Goal: Ask a question

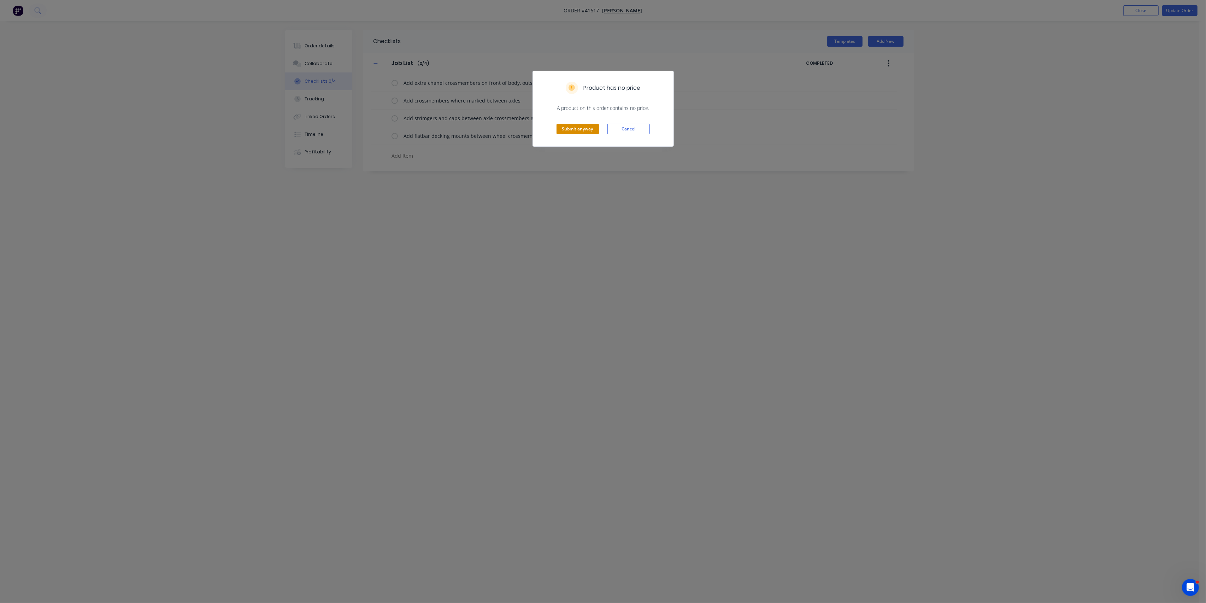
click at [585, 130] on button "Submit anyway" at bounding box center [578, 129] width 42 height 11
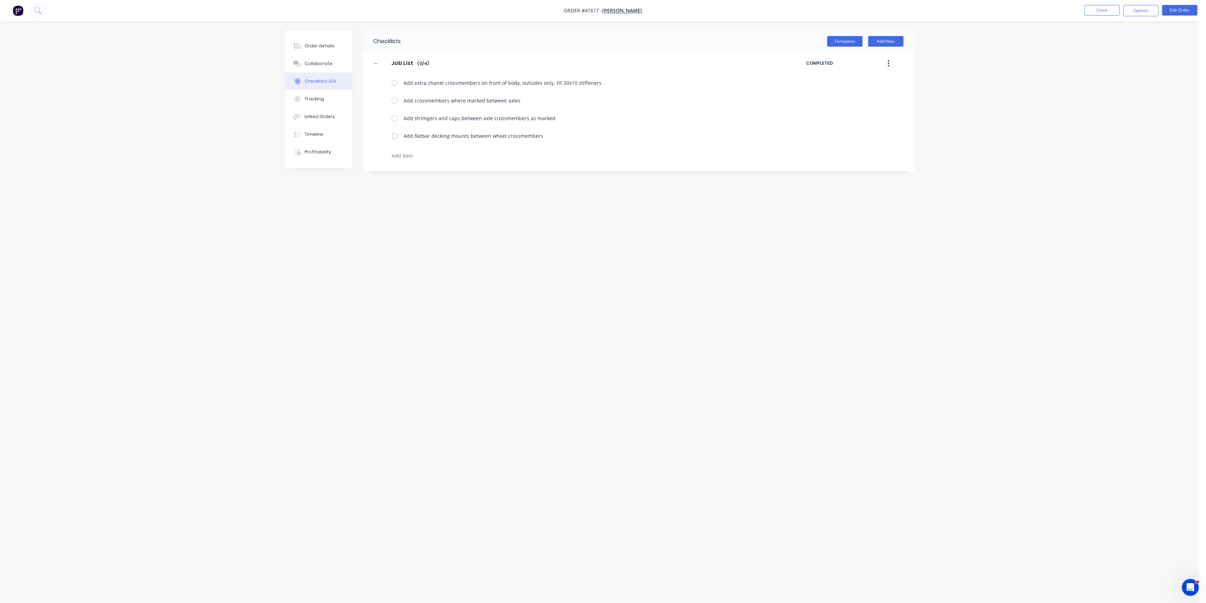
type textarea "x"
click at [1102, 7] on button "Close" at bounding box center [1102, 10] width 35 height 11
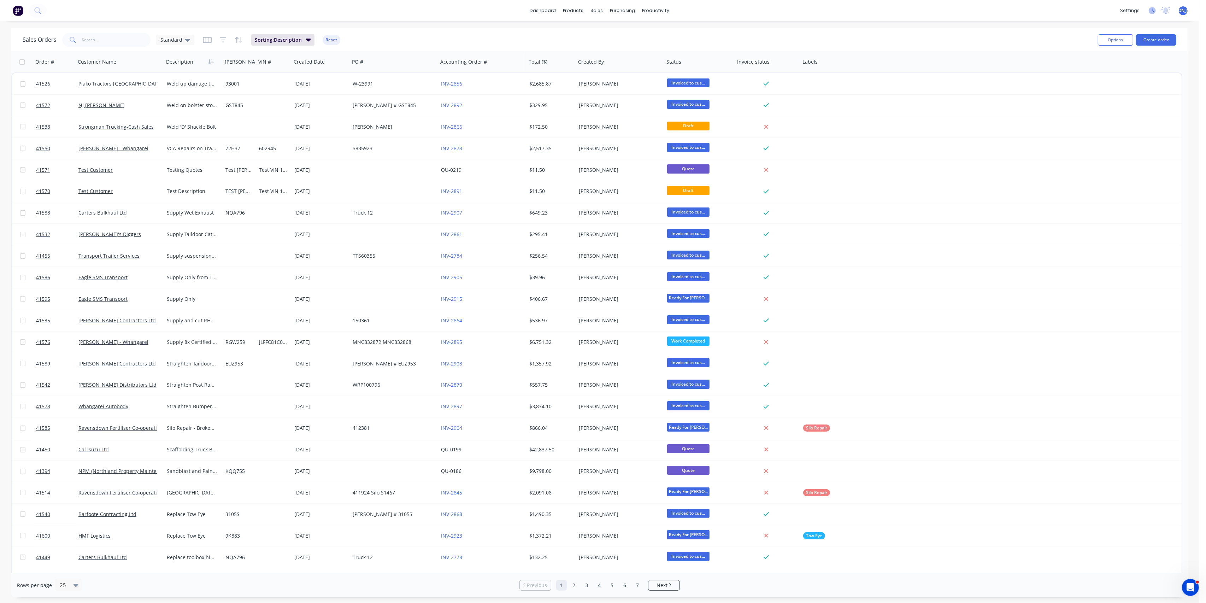
click at [1152, 11] on icon at bounding box center [1152, 10] width 7 height 7
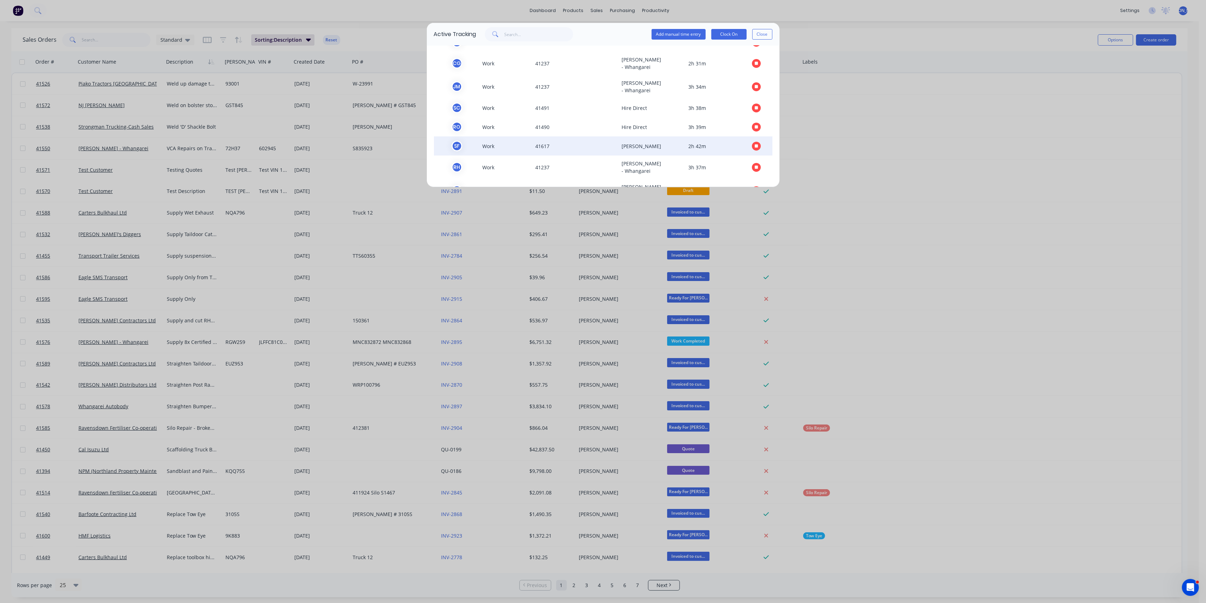
scroll to position [57, 0]
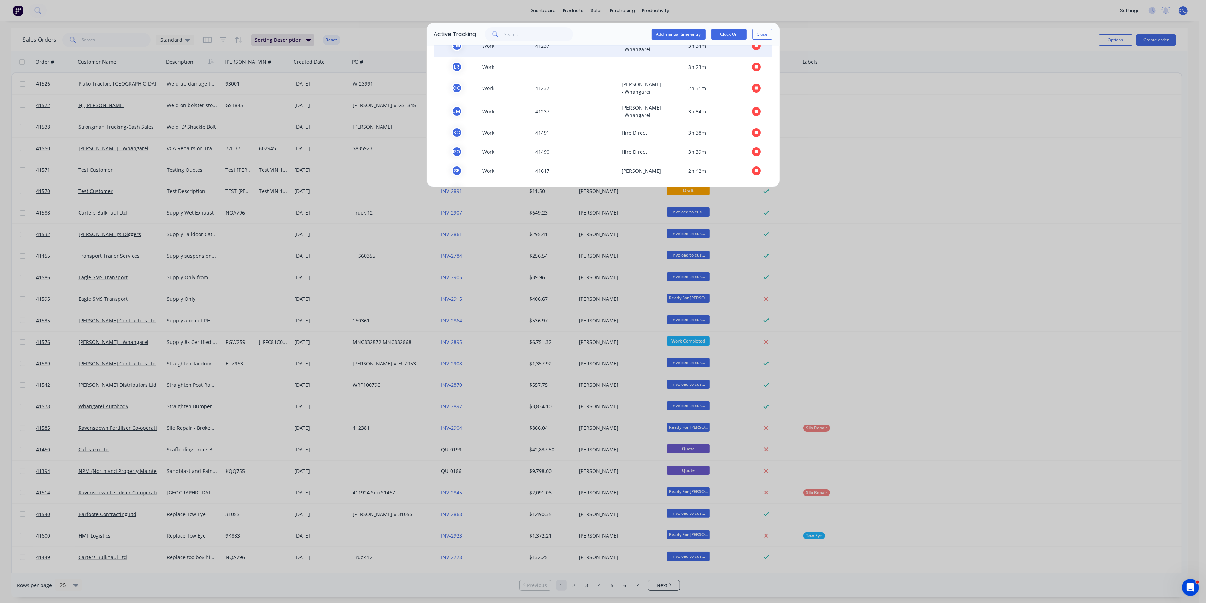
click at [569, 53] on span "41237" at bounding box center [576, 45] width 86 height 15
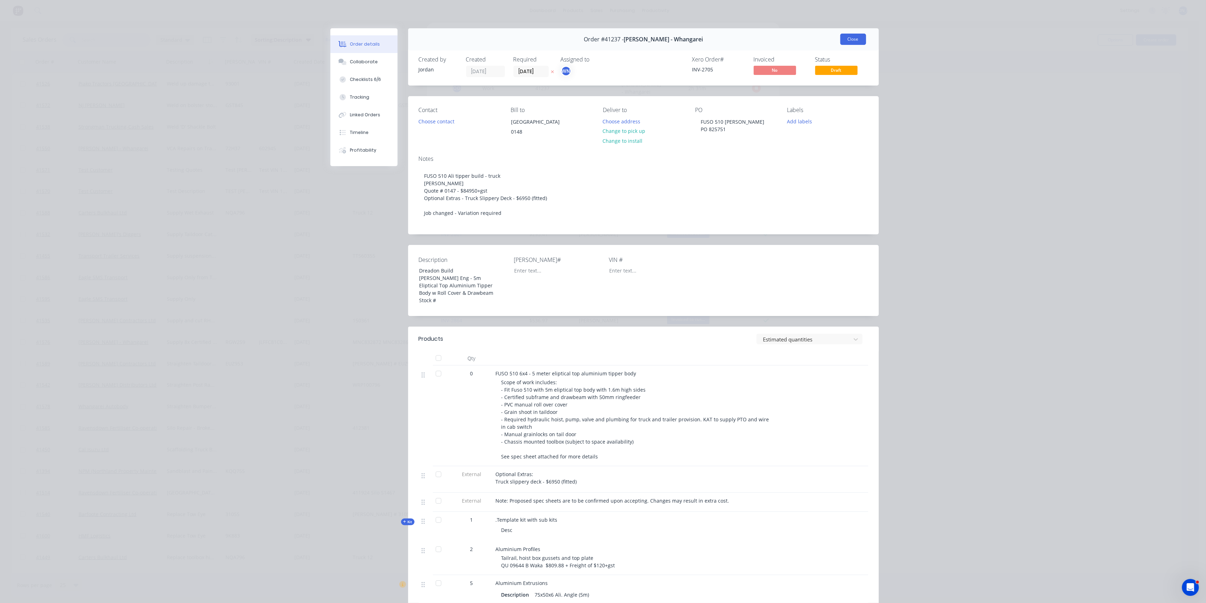
click at [850, 40] on button "Close" at bounding box center [853, 39] width 26 height 11
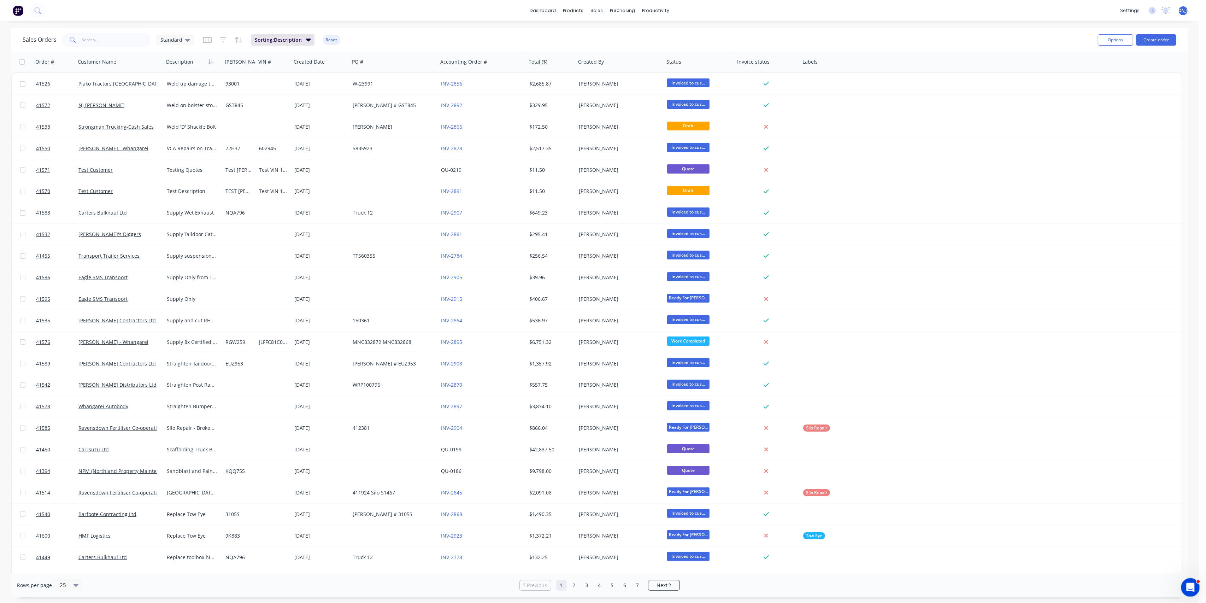
click at [1187, 584] on icon "Open Intercom Messenger" at bounding box center [1190, 587] width 12 height 12
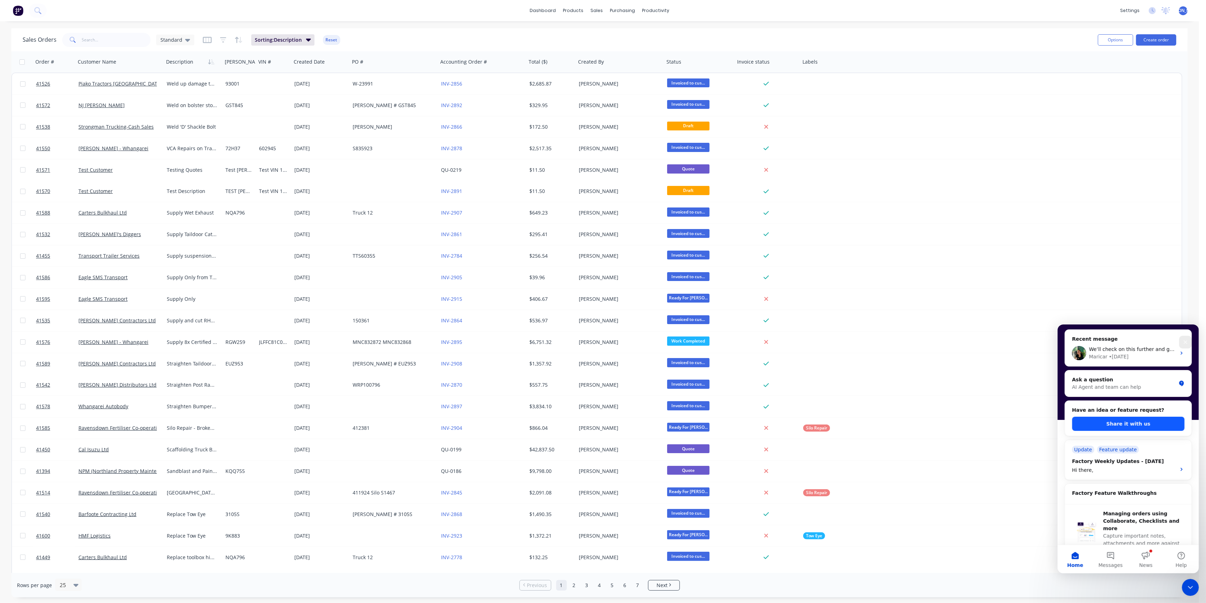
scroll to position [0, 0]
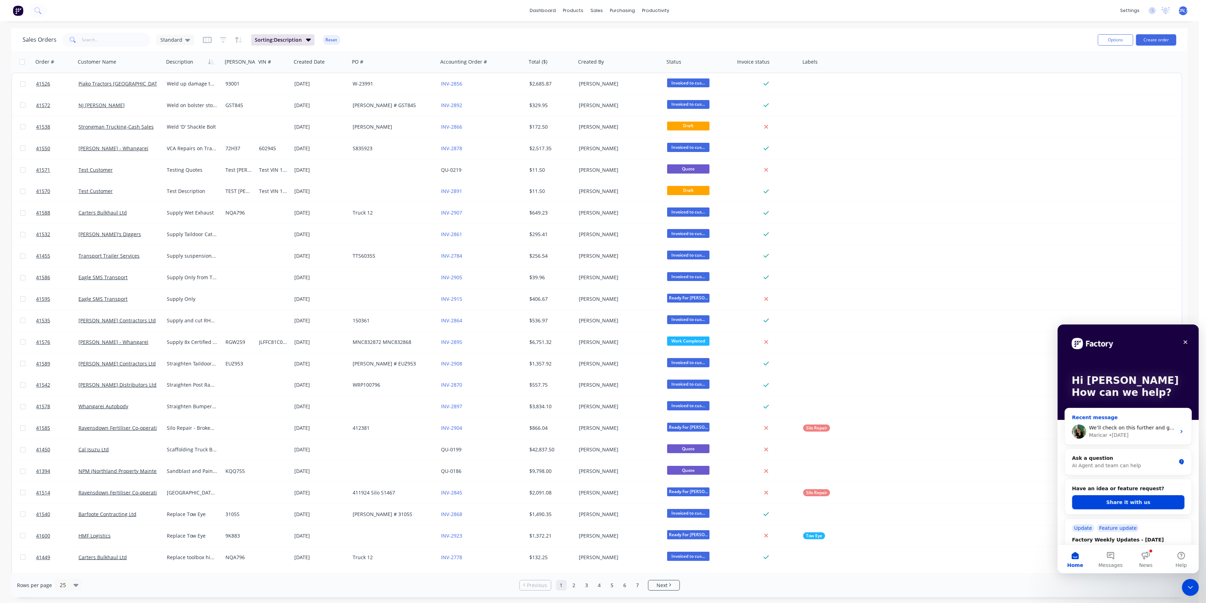
click at [1150, 427] on span "We’ll check on this further and get back to you with more details." at bounding box center [1170, 427] width 162 height 6
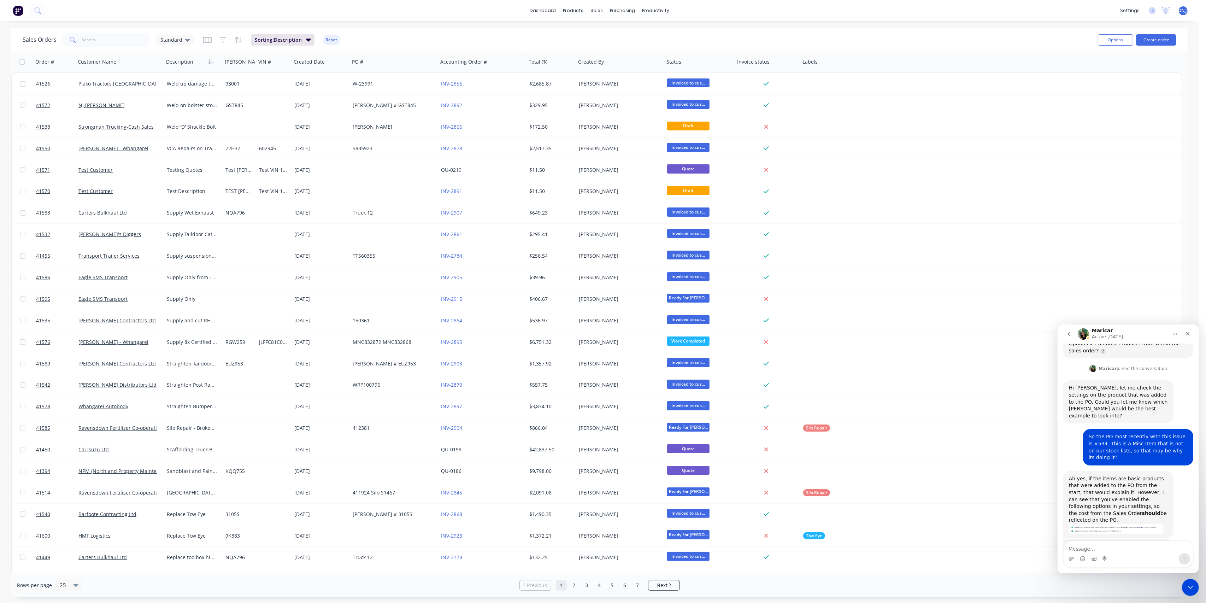
scroll to position [206, 0]
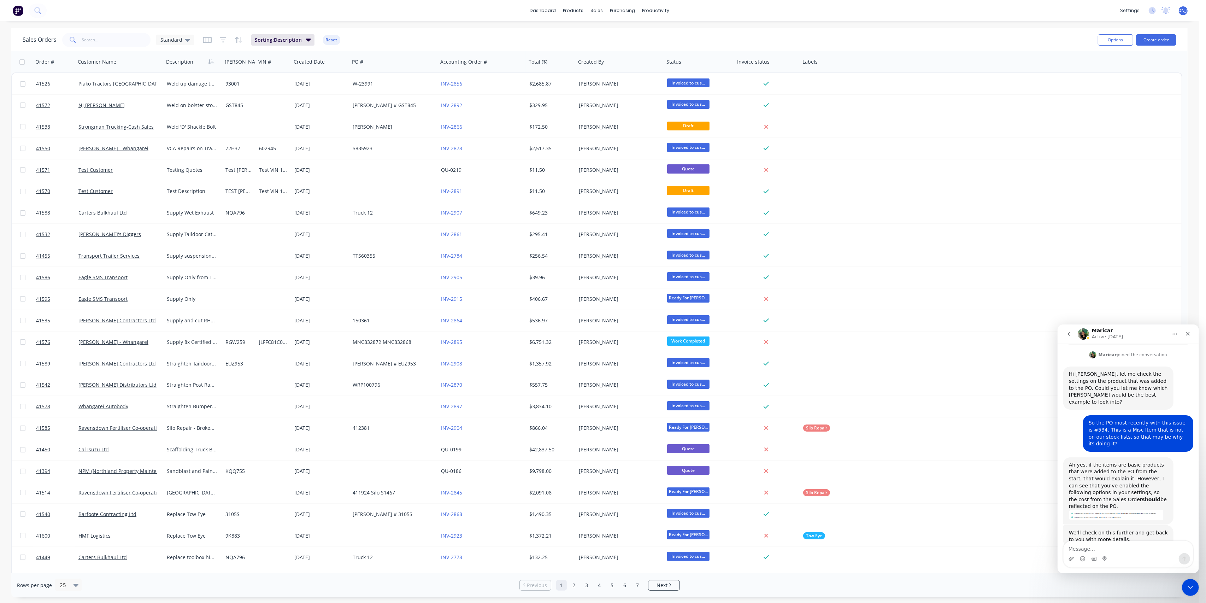
click at [1115, 547] on textarea "Message…" at bounding box center [1127, 547] width 129 height 12
click at [1067, 333] on icon "go back" at bounding box center [1069, 334] width 6 height 6
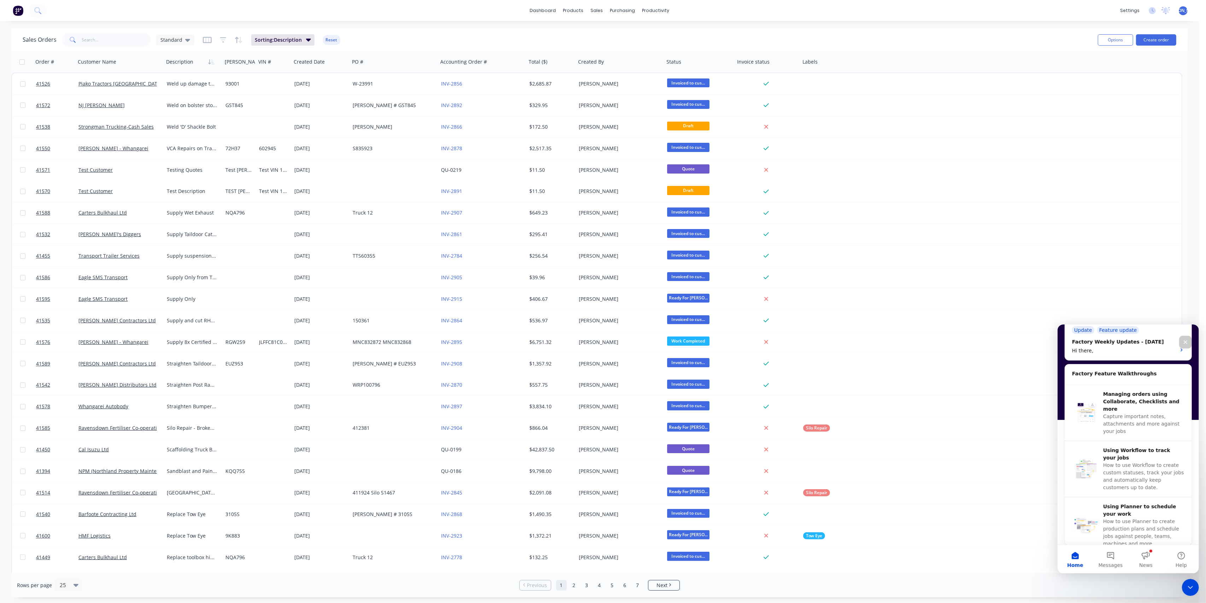
scroll to position [235, 0]
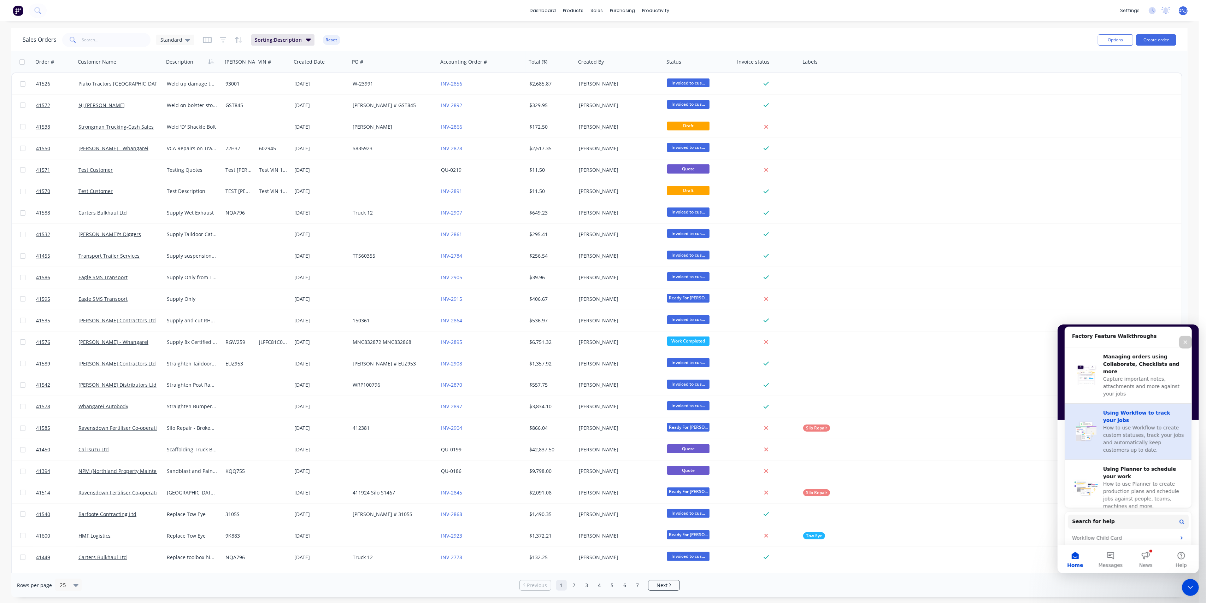
click at [1121, 424] on span "How to use Workflow to create custom statuses, track your jobs and automaticall…" at bounding box center [1143, 438] width 81 height 28
